Goal: Information Seeking & Learning: Find specific fact

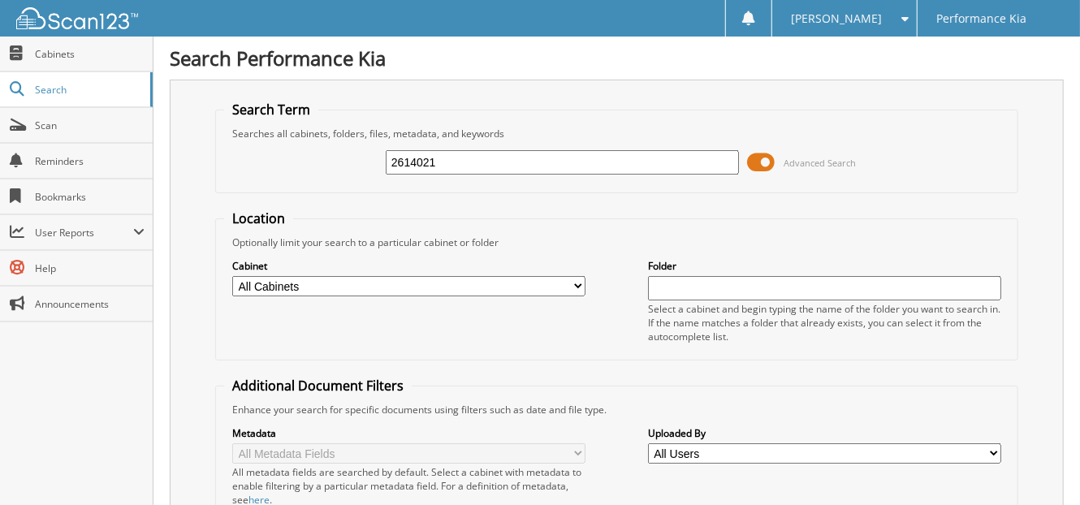
type input "2614021"
click at [438, 157] on input "2614021" at bounding box center [562, 162] width 353 height 24
type input "2614025"
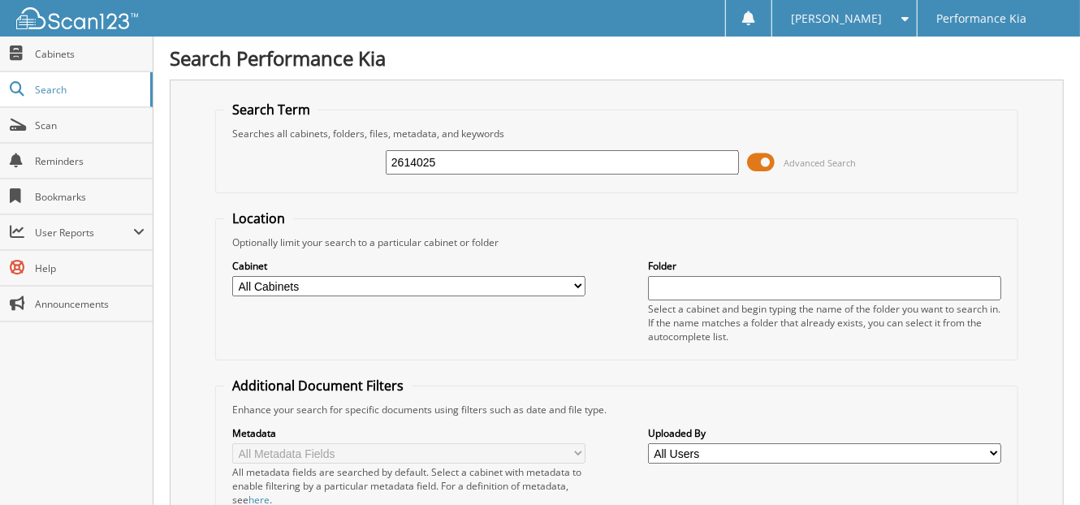
click at [451, 160] on input "2614025" at bounding box center [562, 162] width 353 height 24
type input "2614097"
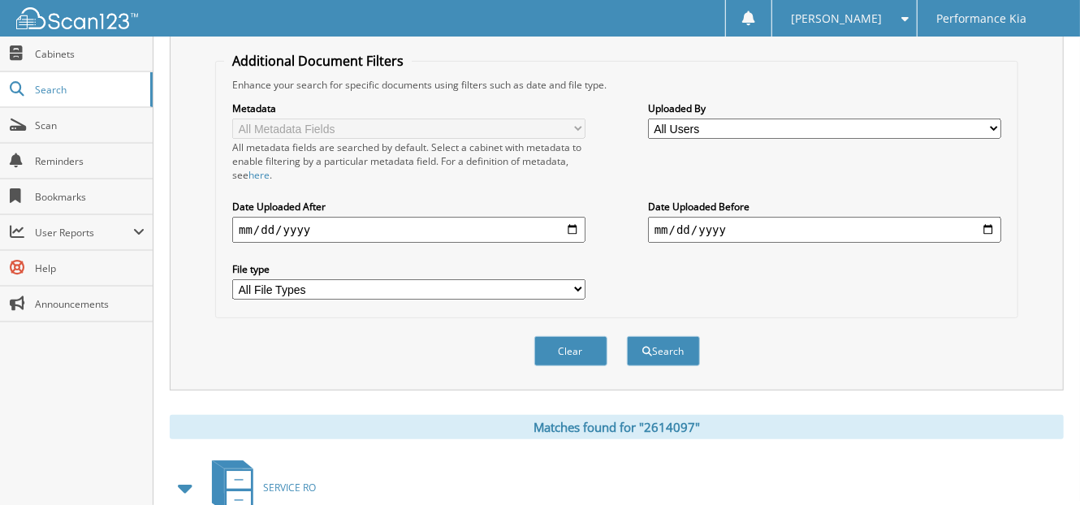
scroll to position [490, 0]
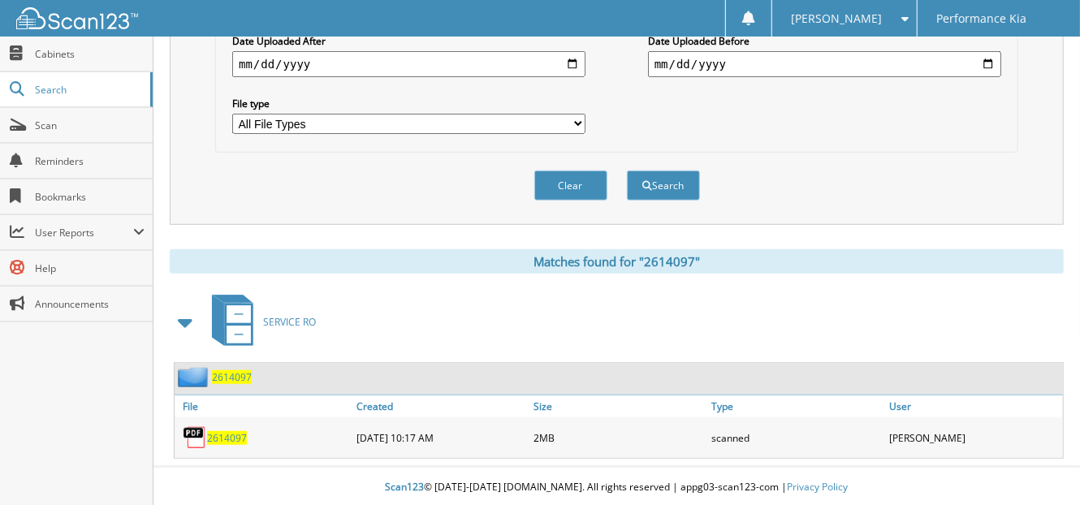
click at [225, 431] on span "2614097" at bounding box center [227, 438] width 40 height 14
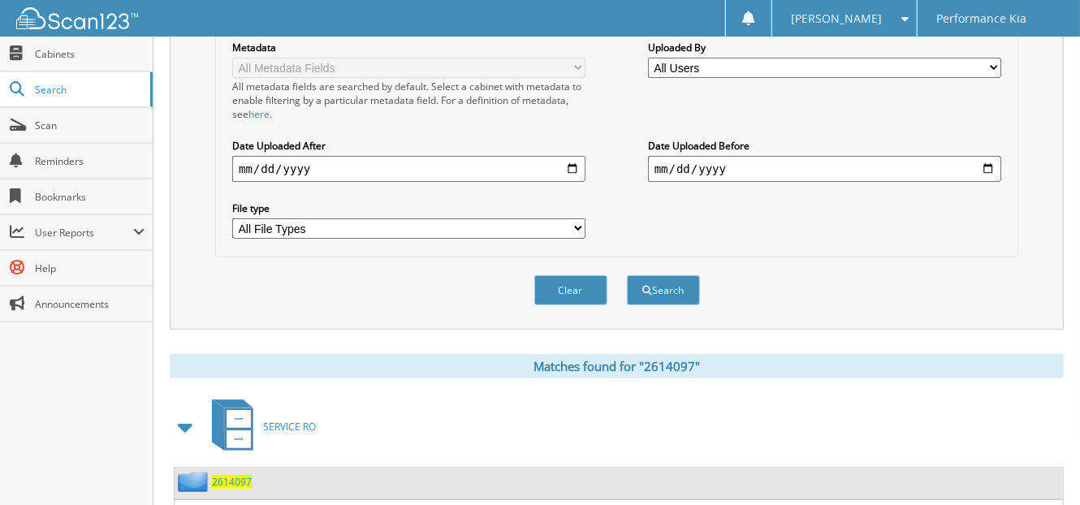
scroll to position [58, 0]
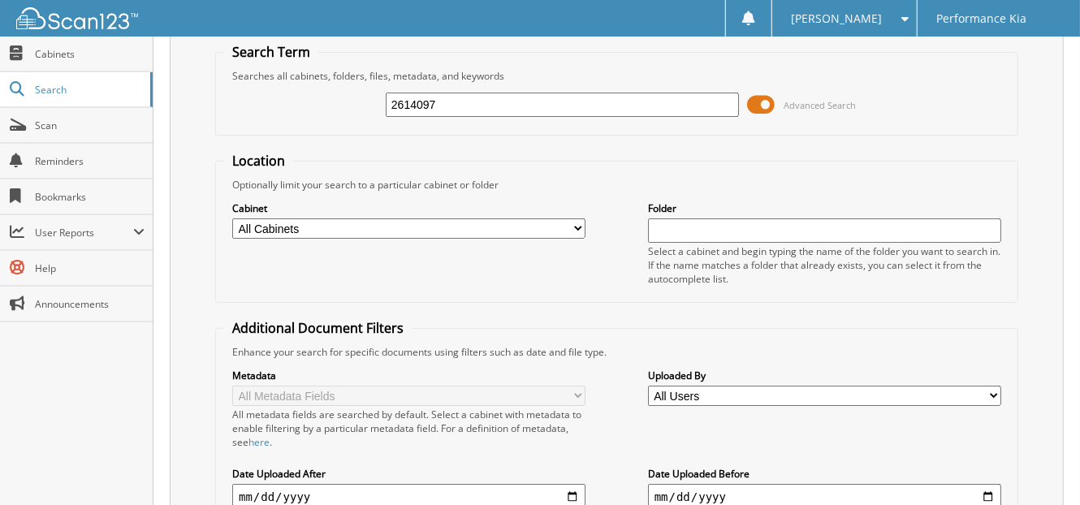
click at [445, 97] on input "2614097" at bounding box center [562, 105] width 353 height 24
type input "2614098"
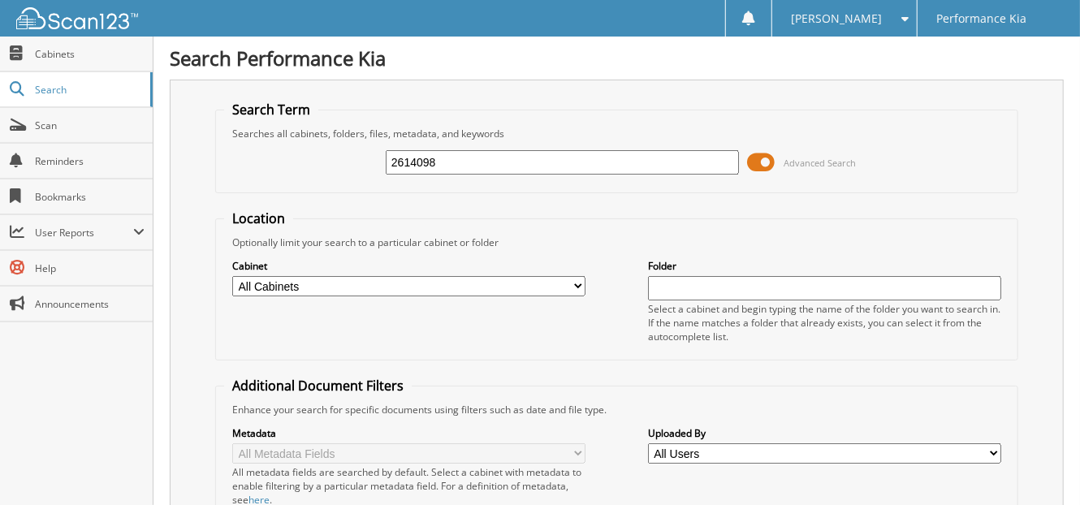
click at [445, 158] on input "2614098" at bounding box center [562, 162] width 353 height 24
type input "2614021"
click at [437, 159] on input "2614021" at bounding box center [562, 162] width 353 height 24
type input "2614025"
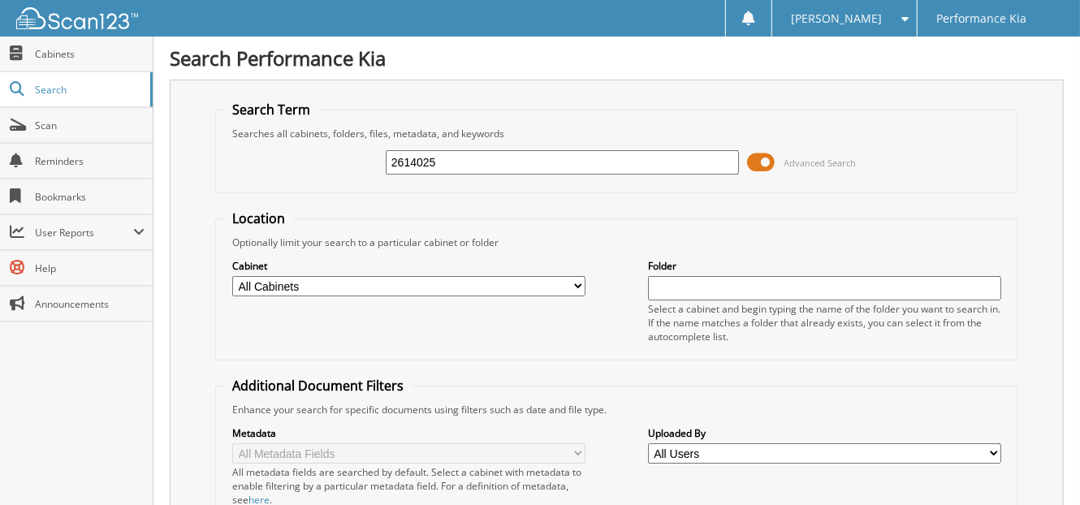
click at [442, 155] on input "2614025" at bounding box center [562, 162] width 353 height 24
type input "2614098"
drag, startPoint x: 442, startPoint y: 207, endPoint x: 445, endPoint y: 221, distance: 14.2
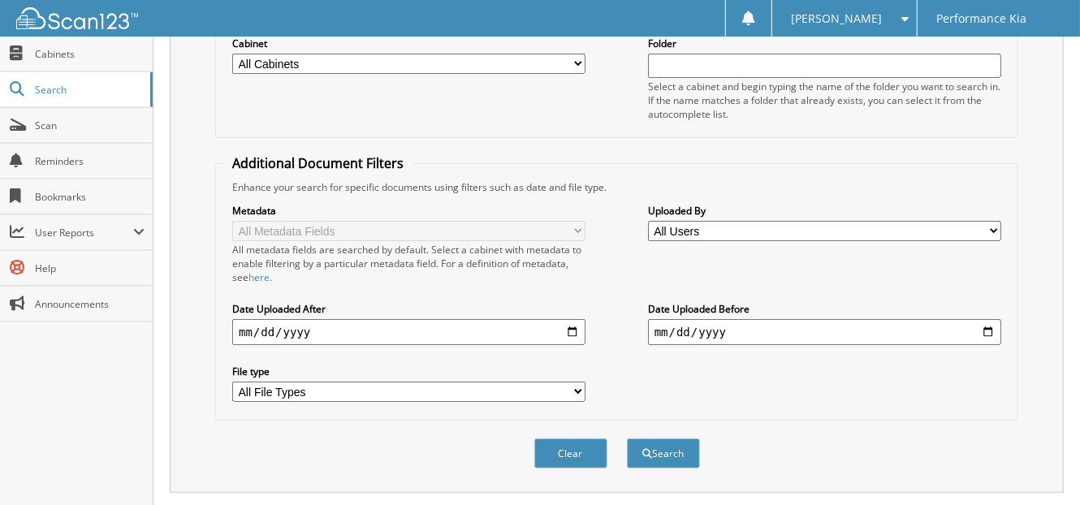
scroll to position [314, 0]
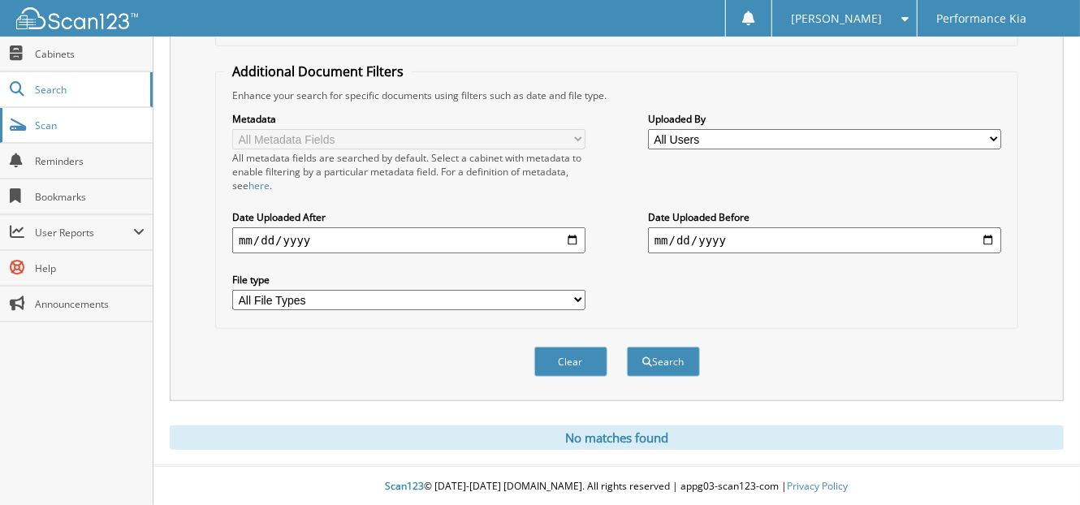
click at [48, 121] on span "Scan" at bounding box center [90, 126] width 110 height 14
